Goal: Information Seeking & Learning: Learn about a topic

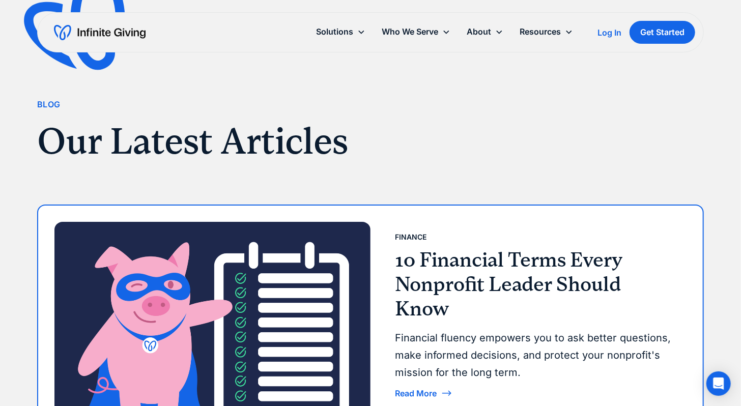
click at [476, 276] on h3 "10 Financial Terms Every Nonprofit Leader Should Know" at bounding box center [536, 284] width 283 height 73
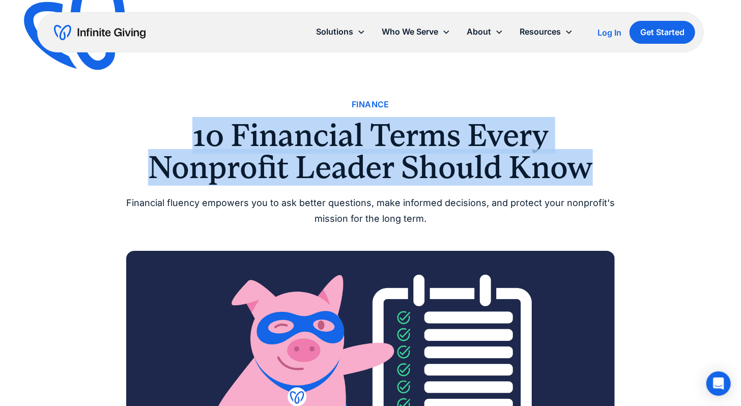
drag, startPoint x: 190, startPoint y: 138, endPoint x: 608, endPoint y: 168, distance: 418.8
click at [608, 168] on h1 "10 Financial Terms Every Nonprofit Leader Should Know" at bounding box center [370, 152] width 489 height 64
copy h1 "10 Financial Terms Every Nonprofit Leader Should Know"
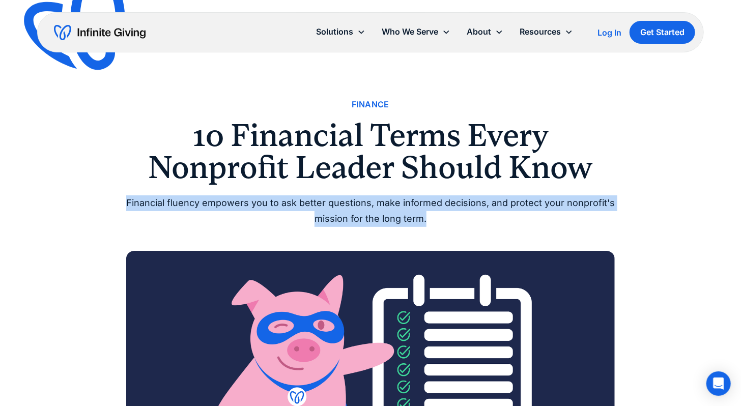
drag, startPoint x: 124, startPoint y: 196, endPoint x: 473, endPoint y: 217, distance: 349.2
copy div "Financial fluency empowers you to ask better questions, make informed decisions…"
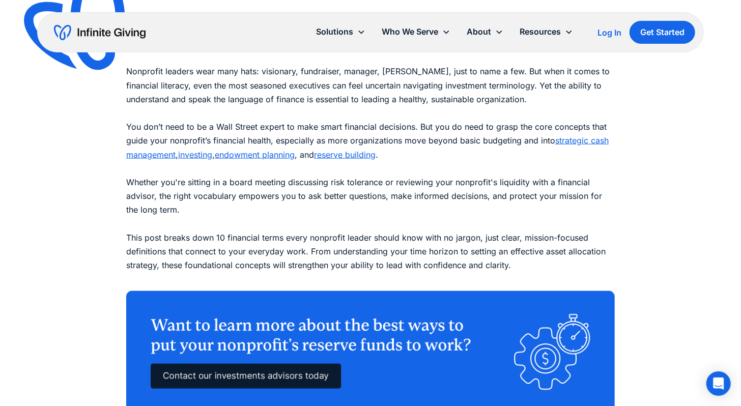
scroll to position [509, 0]
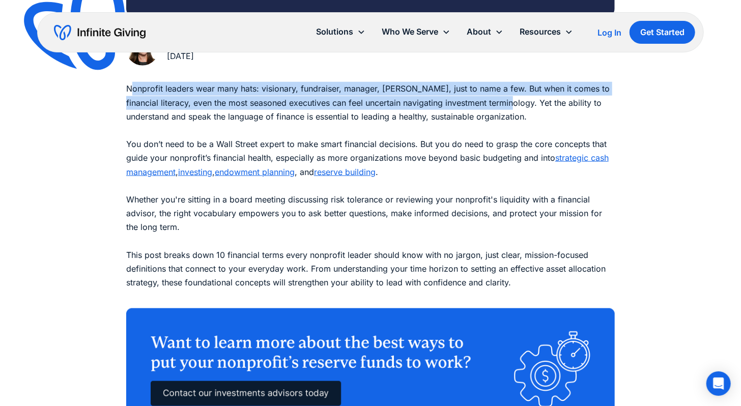
drag, startPoint x: 505, startPoint y: 102, endPoint x: 129, endPoint y: 94, distance: 375.6
click at [129, 94] on p "Nonprofit leaders wear many hats: visionary, fundraiser, manager, [PERSON_NAME]…" at bounding box center [370, 192] width 489 height 221
copy p "Nonprofit leaders wear many hats: visionary, fundraiser, manager, [PERSON_NAME]…"
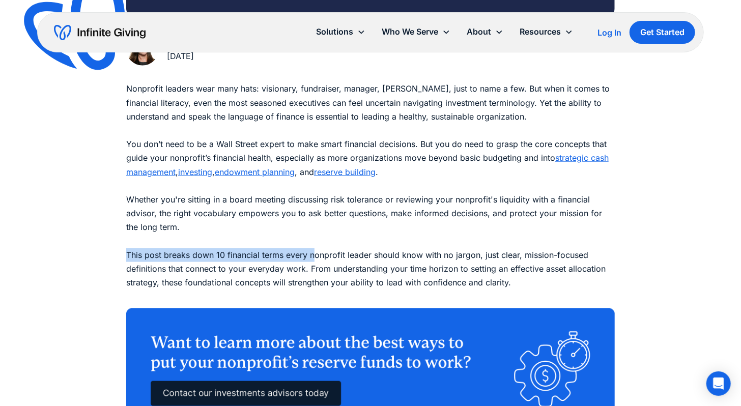
drag, startPoint x: 127, startPoint y: 254, endPoint x: 315, endPoint y: 251, distance: 188.3
click at [315, 251] on p "Nonprofit leaders wear many hats: visionary, fundraiser, manager, [PERSON_NAME]…" at bounding box center [370, 192] width 489 height 221
click at [188, 209] on p "Nonprofit leaders wear many hats: visionary, fundraiser, manager, [PERSON_NAME]…" at bounding box center [370, 192] width 489 height 221
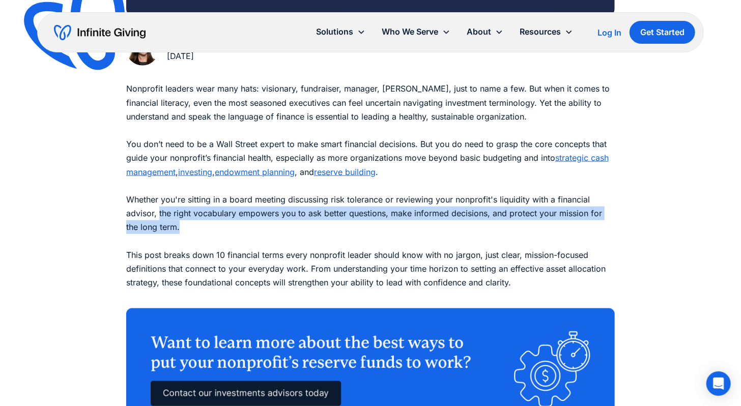
drag, startPoint x: 169, startPoint y: 225, endPoint x: 158, endPoint y: 214, distance: 15.1
click at [158, 214] on p "Nonprofit leaders wear many hats: visionary, fundraiser, manager, [PERSON_NAME]…" at bounding box center [370, 192] width 489 height 221
copy p "the right vocabulary empowers you to ask better questions, make informed decisi…"
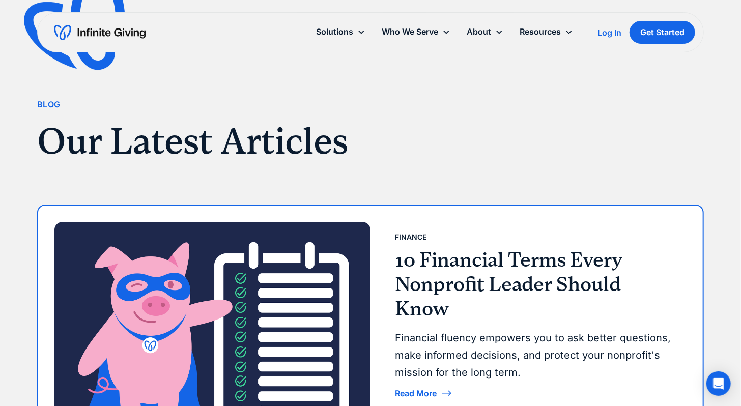
click at [464, 276] on h3 "10 Financial Terms Every Nonprofit Leader Should Know" at bounding box center [536, 284] width 283 height 73
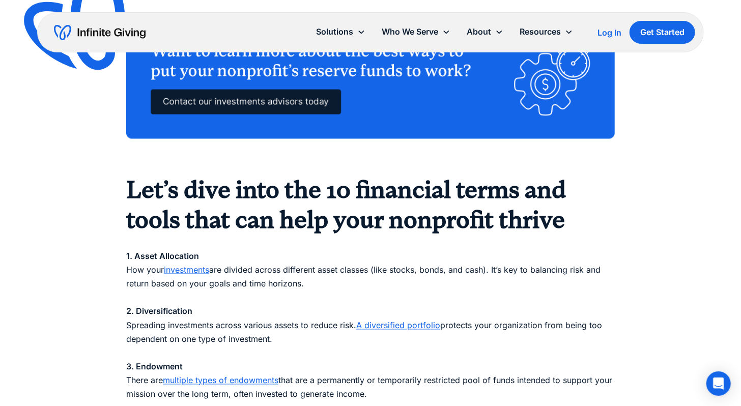
scroll to position [802, 0]
